Goal: Check status: Check status

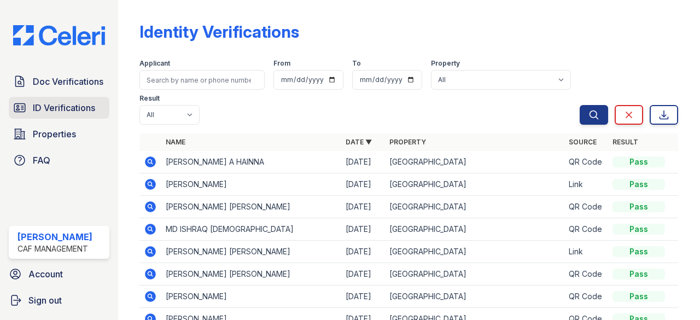
click at [66, 112] on span "ID Verifications" at bounding box center [64, 107] width 62 height 13
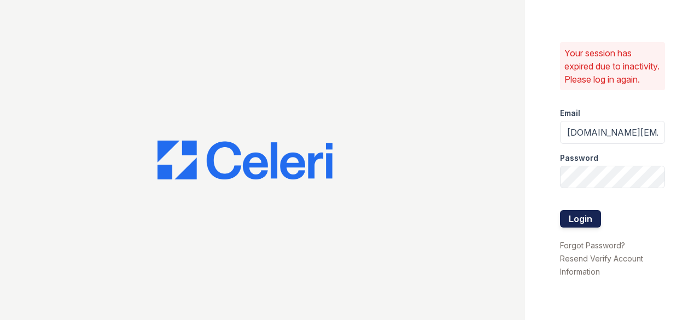
click at [580, 225] on button "Login" at bounding box center [580, 219] width 41 height 18
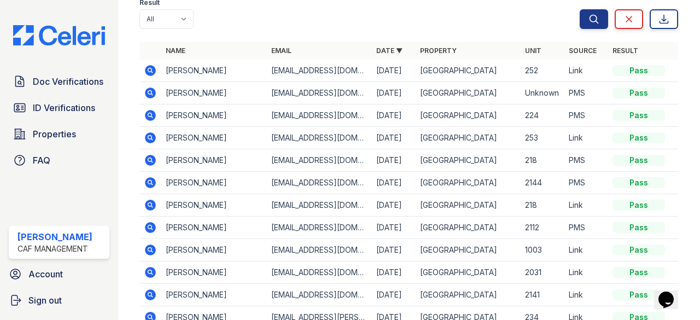
scroll to position [109, 0]
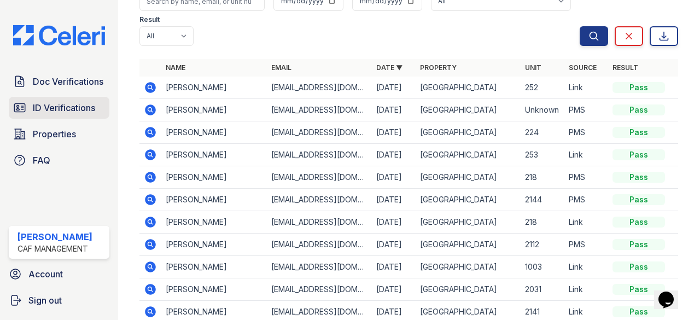
click at [60, 108] on span "ID Verifications" at bounding box center [64, 107] width 62 height 13
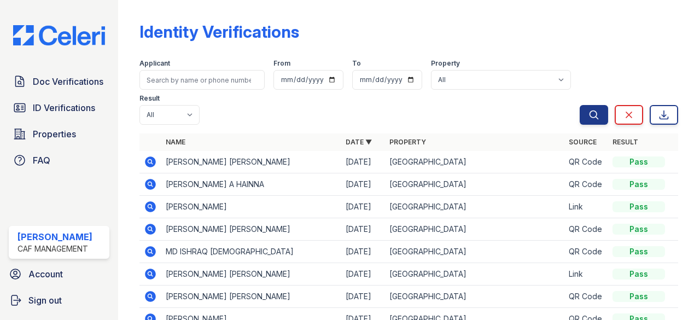
click at [149, 203] on icon at bounding box center [151, 206] width 11 height 11
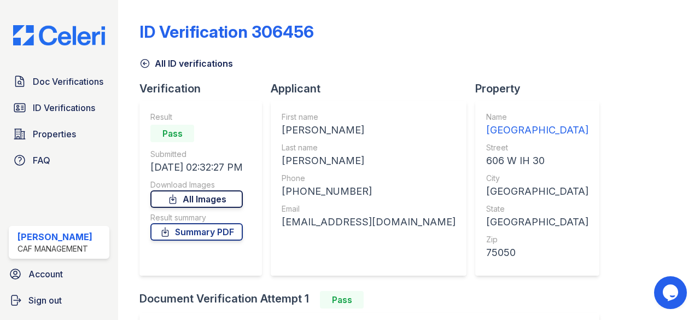
click at [230, 201] on link "All Images" at bounding box center [196, 199] width 92 height 18
